Goal: Transaction & Acquisition: Purchase product/service

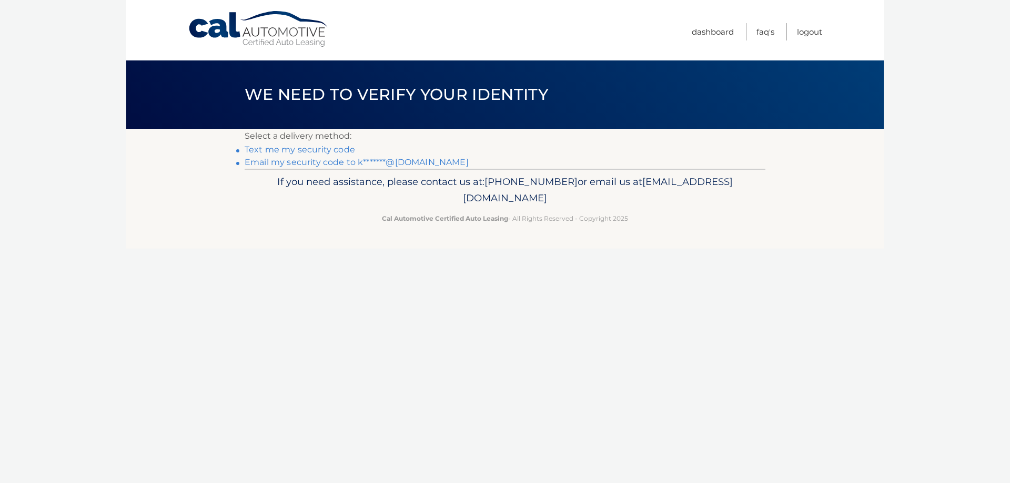
click at [283, 162] on link "Email my security code to k*******@gmail.com" at bounding box center [357, 162] width 224 height 10
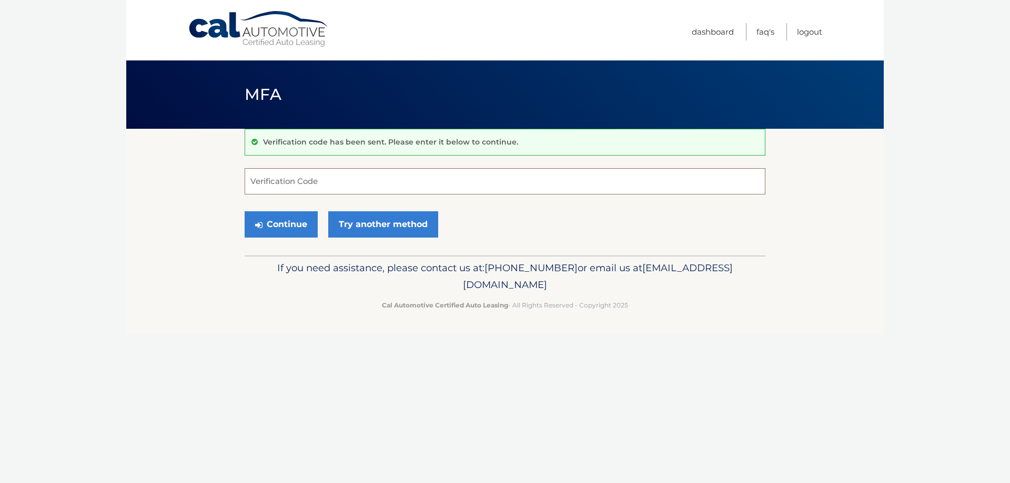
click at [404, 178] on input "Verification Code" at bounding box center [505, 181] width 521 height 26
type input "692134"
click at [282, 229] on button "Continue" at bounding box center [281, 224] width 73 height 26
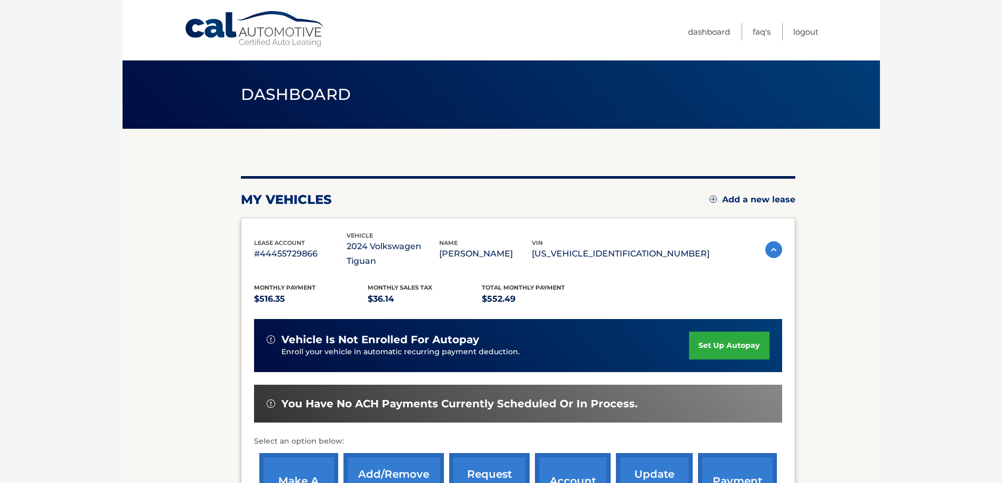
click at [313, 453] on link "make a payment" at bounding box center [298, 487] width 79 height 69
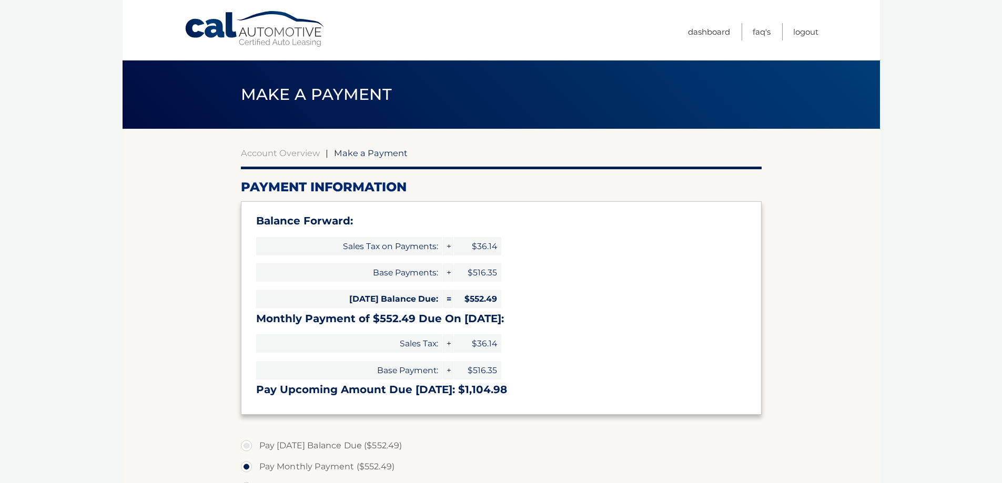
select select "MTNiOWIwZWQtN2FjZi00YTM0LTg0ZDItZTEyOGQzMzcxMDhm"
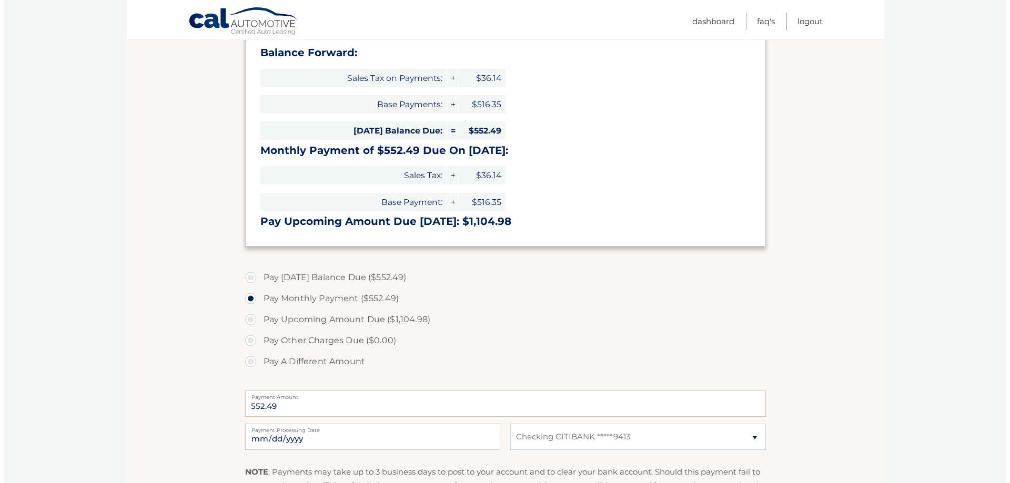
scroll to position [263, 0]
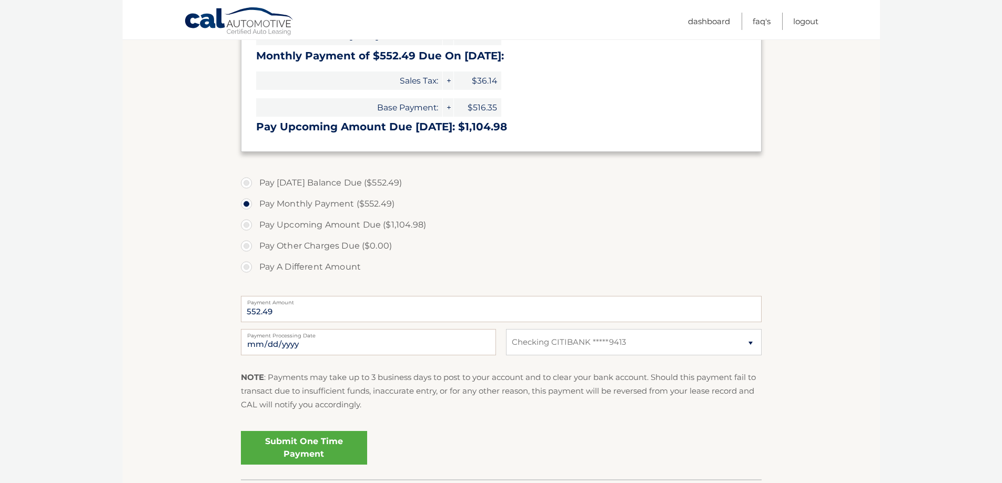
click at [297, 444] on link "Submit One Time Payment" at bounding box center [304, 448] width 126 height 34
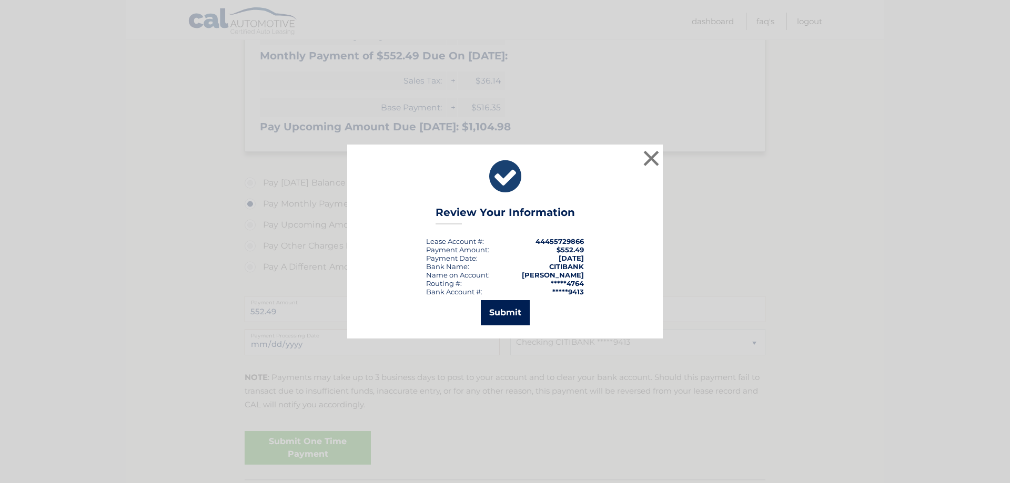
click at [504, 313] on button "Submit" at bounding box center [505, 312] width 49 height 25
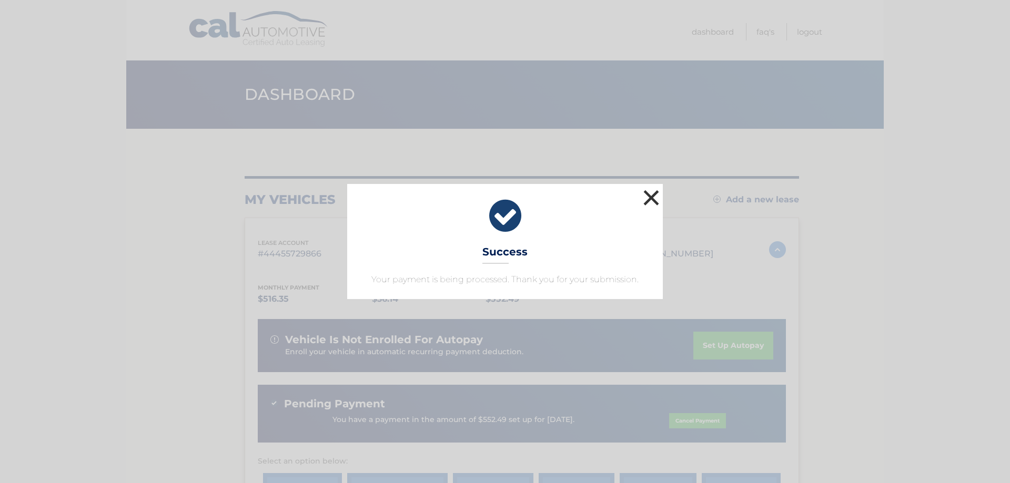
click at [649, 198] on button "×" at bounding box center [650, 197] width 21 height 21
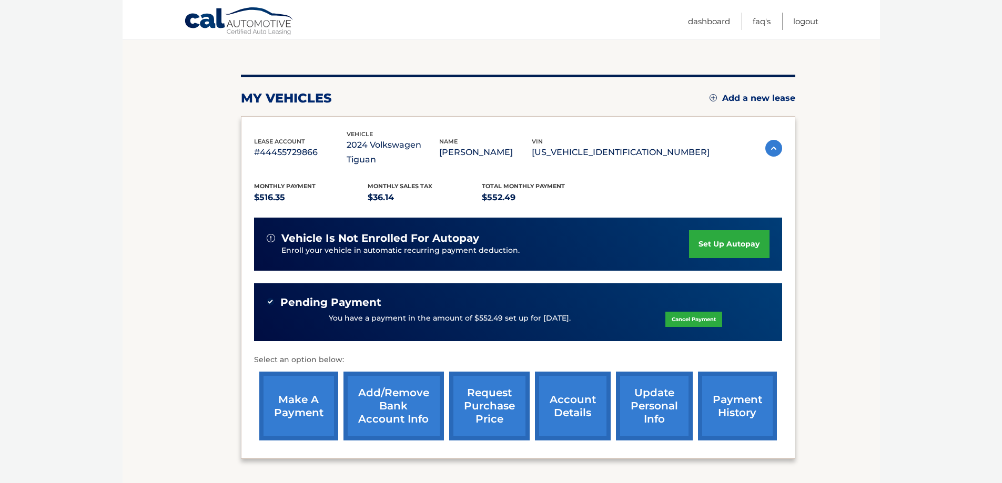
scroll to position [105, 0]
